Goal: Navigation & Orientation: Find specific page/section

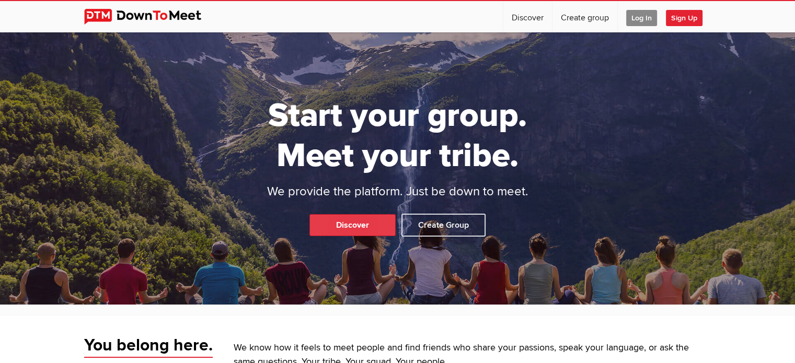
click at [349, 229] on link "Discover" at bounding box center [352, 225] width 86 height 22
select select "null"
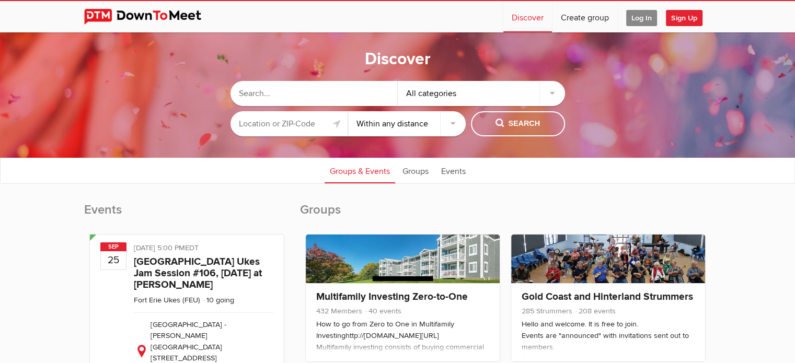
click at [319, 101] on input "text" at bounding box center [314, 93] width 167 height 25
click at [305, 127] on input "text" at bounding box center [290, 123] width 118 height 25
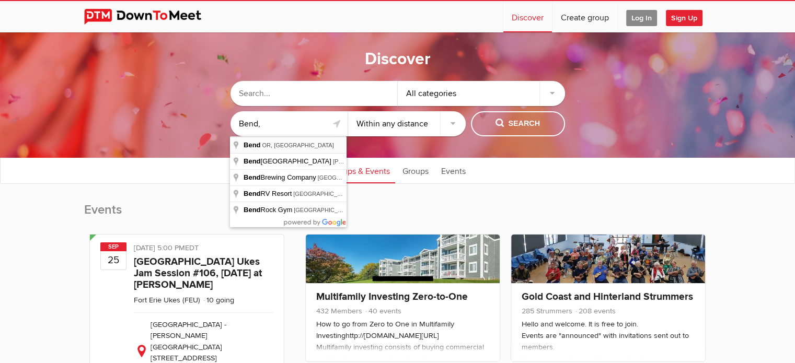
type input "Bend, [GEOGRAPHIC_DATA], [GEOGRAPHIC_DATA]"
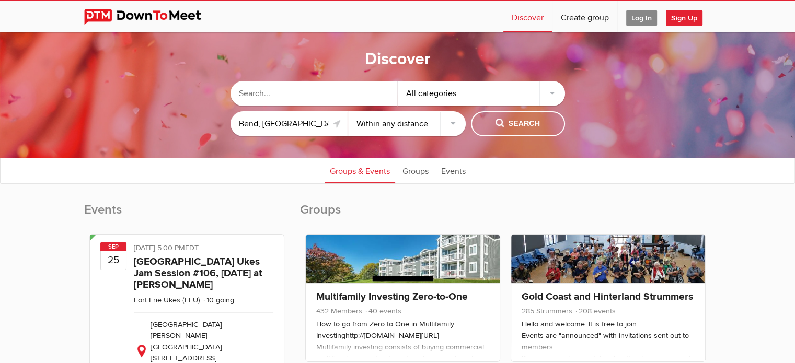
click at [445, 125] on select "Within 10 miles Within 25 miles Within 50 miles Within 100 miles Within any dis…" at bounding box center [407, 123] width 118 height 25
click at [348, 111] on select "Within 10 miles Within 25 miles Within 50 miles Within 100 miles Within any dis…" at bounding box center [407, 123] width 118 height 25
click at [553, 93] on div "All categories" at bounding box center [481, 93] width 167 height 25
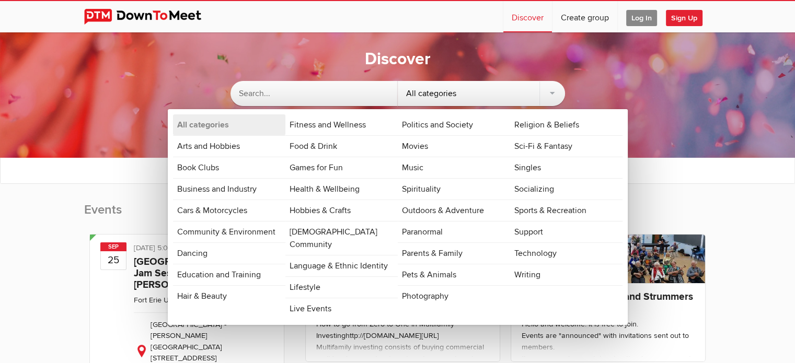
click at [553, 93] on div "All categories" at bounding box center [481, 93] width 167 height 25
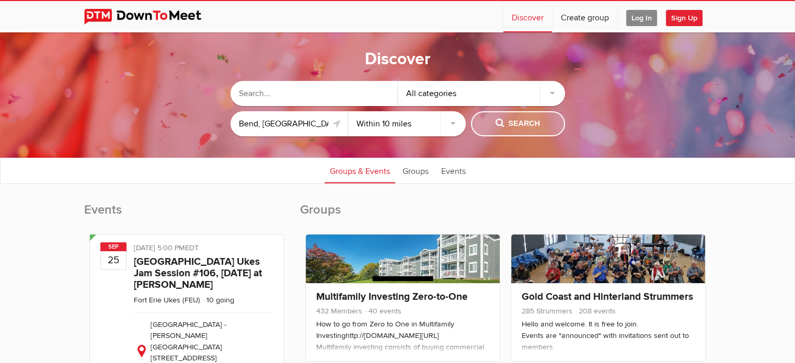
click at [527, 124] on span "Search" at bounding box center [518, 123] width 44 height 11
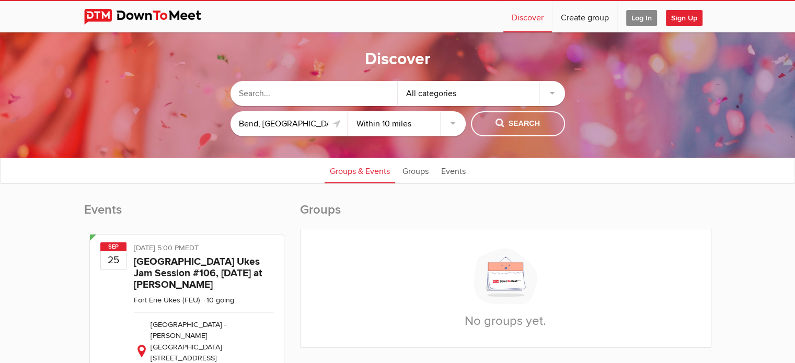
click at [693, 275] on div "No groups yet." at bounding box center [506, 288] width 410 height 118
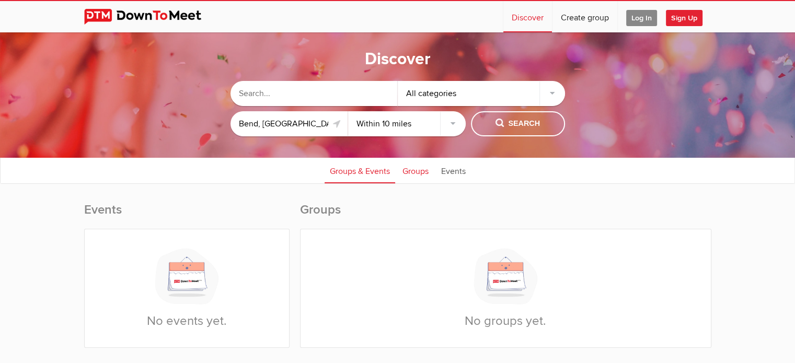
click at [417, 170] on link "Groups" at bounding box center [415, 170] width 37 height 26
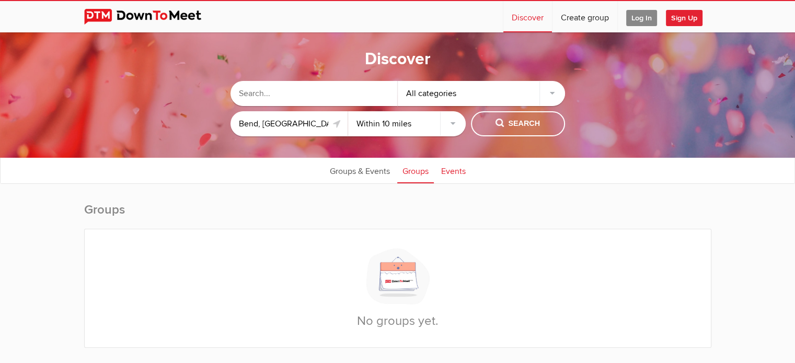
click at [460, 173] on link "Events" at bounding box center [453, 170] width 35 height 26
click at [347, 169] on link "Groups & Events" at bounding box center [360, 170] width 71 height 26
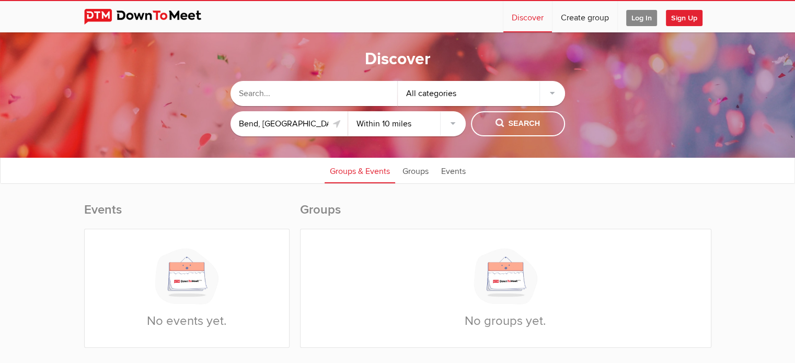
click at [452, 123] on select "Within 10 miles Within 25 miles Within 50 miles Within 100 miles Within any dis…" at bounding box center [407, 123] width 118 height 25
select select "25"
click at [348, 111] on select "Within 10 miles Within 25 miles Within 50 miles Within 100 miles Within any dis…" at bounding box center [407, 123] width 118 height 25
click at [534, 119] on span "Search" at bounding box center [518, 123] width 44 height 11
click at [248, 124] on input "Bend, [GEOGRAPHIC_DATA], [GEOGRAPHIC_DATA]" at bounding box center [290, 123] width 118 height 25
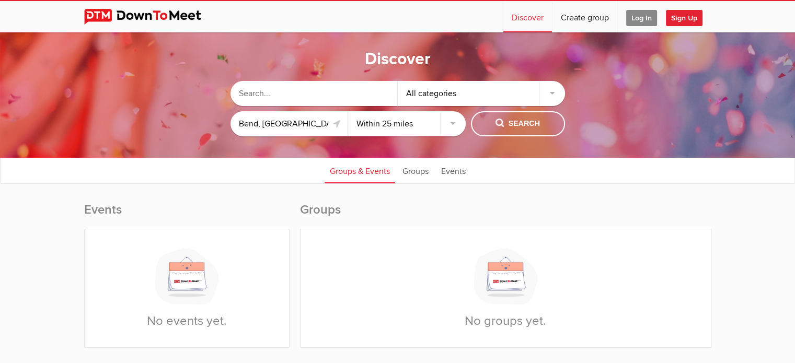
click at [248, 124] on input "Bend, [GEOGRAPHIC_DATA], [GEOGRAPHIC_DATA]" at bounding box center [290, 123] width 118 height 25
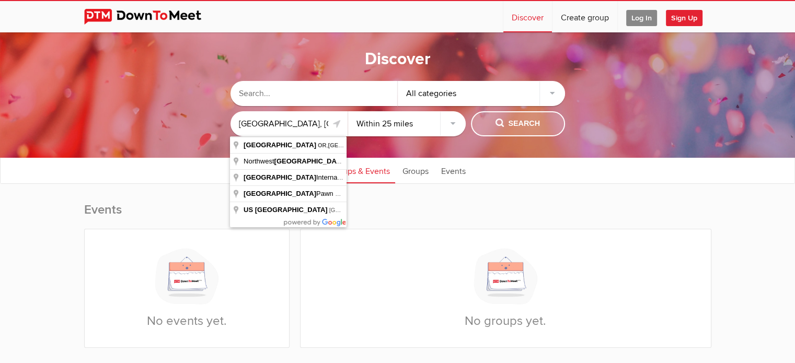
type input "[GEOGRAPHIC_DATA], [GEOGRAPHIC_DATA], [GEOGRAPHIC_DATA]"
click at [510, 126] on span "Search" at bounding box center [518, 123] width 44 height 11
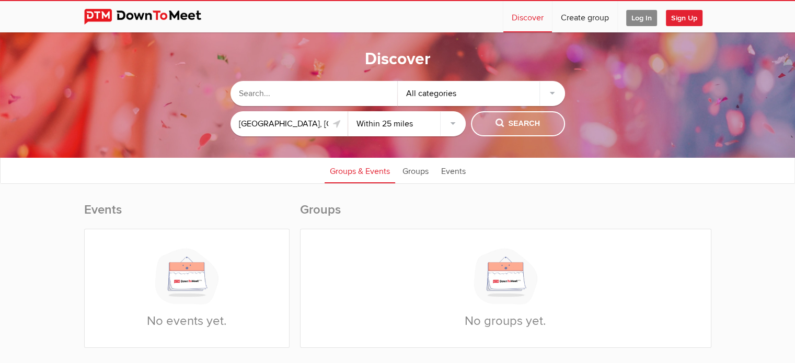
click at [515, 123] on span "Search" at bounding box center [518, 123] width 44 height 11
